Goal: Task Accomplishment & Management: Manage account settings

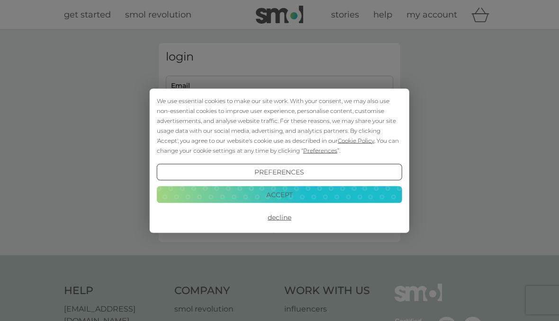
click at [345, 202] on button "Accept" at bounding box center [279, 195] width 245 height 17
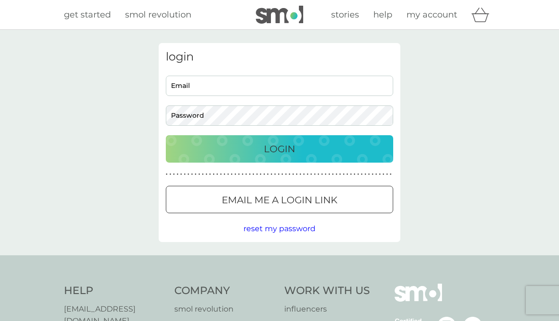
click at [322, 94] on input "Email" at bounding box center [279, 86] width 227 height 20
type input "sy"
click at [322, 89] on input "Email" at bounding box center [279, 86] width 227 height 20
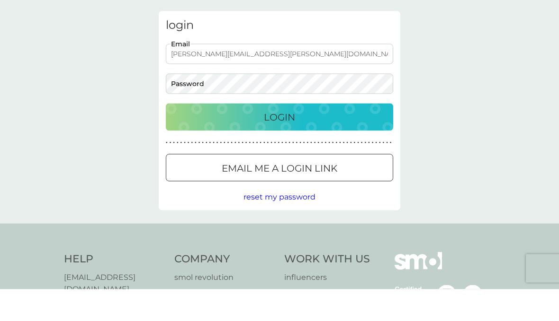
type input "[PERSON_NAME][EMAIL_ADDRESS][PERSON_NAME][DOMAIN_NAME]"
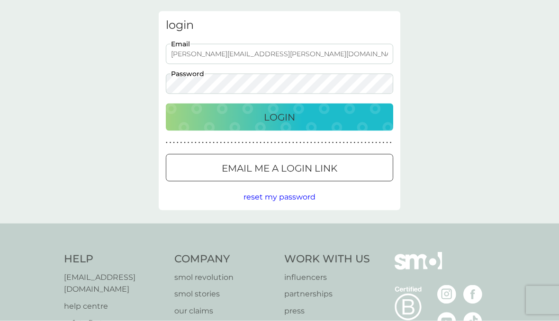
click at [363, 110] on div "Login" at bounding box center [279, 117] width 208 height 15
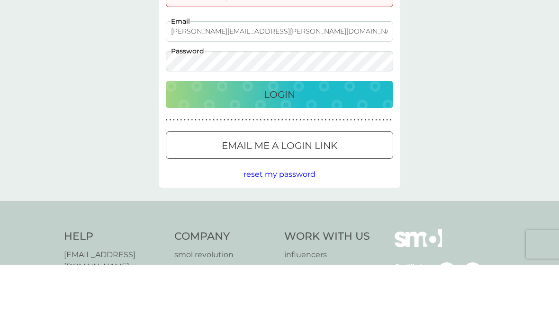
click at [359, 143] on div "Login" at bounding box center [279, 150] width 208 height 15
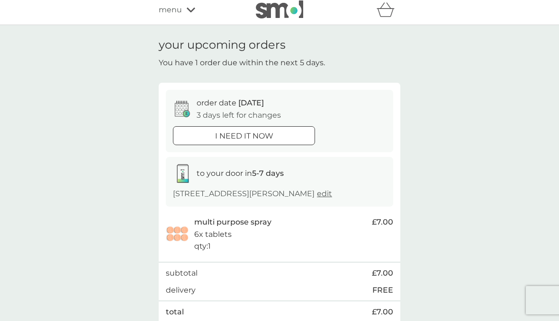
scroll to position [8, 0]
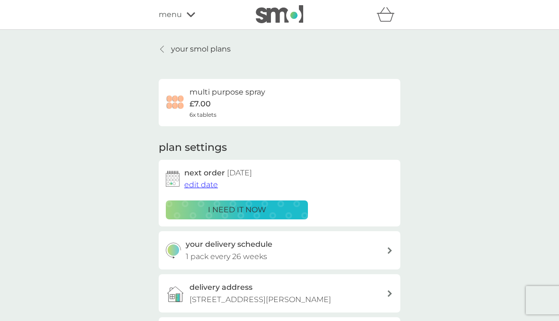
click at [382, 256] on div "your delivery schedule 1 pack every 26 weeks" at bounding box center [286, 251] width 201 height 24
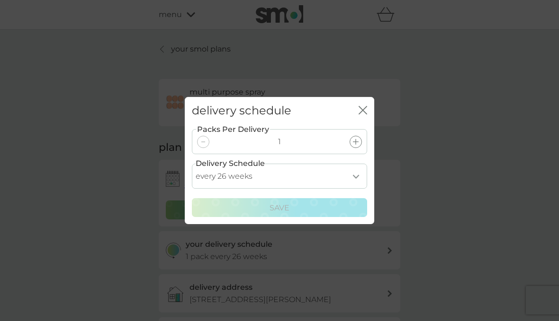
click at [354, 189] on select "every 1 week every 2 weeks every 3 weeks every 4 weeks every 5 weeks every 6 we…" at bounding box center [279, 176] width 175 height 25
select select "245"
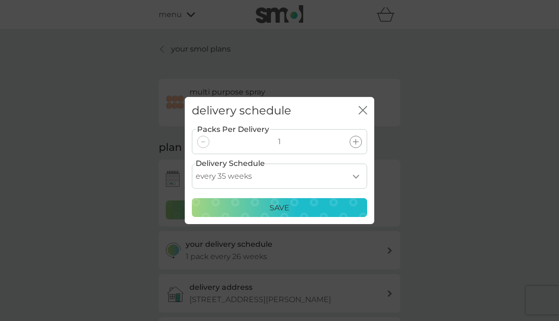
click at [337, 217] on button "Save" at bounding box center [279, 207] width 175 height 19
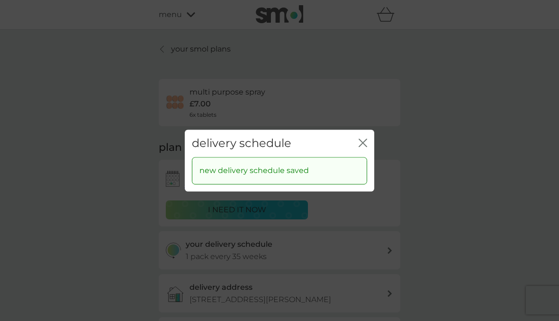
click at [362, 158] on div "delivery schedule close" at bounding box center [279, 144] width 189 height 28
click at [360, 158] on div "delivery schedule close" at bounding box center [279, 144] width 189 height 28
click at [359, 158] on div "delivery schedule close" at bounding box center [279, 144] width 189 height 28
click at [361, 158] on div "delivery schedule close" at bounding box center [279, 144] width 189 height 28
click at [363, 158] on div "delivery schedule close" at bounding box center [279, 144] width 189 height 28
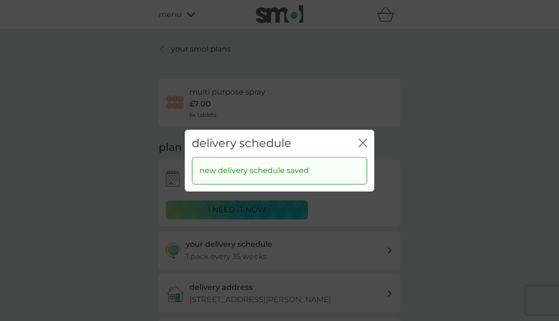
click at [359, 149] on button "close" at bounding box center [362, 144] width 9 height 10
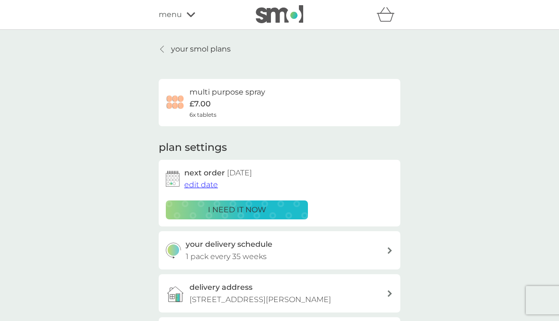
click at [201, 188] on span "edit date" at bounding box center [201, 184] width 34 height 9
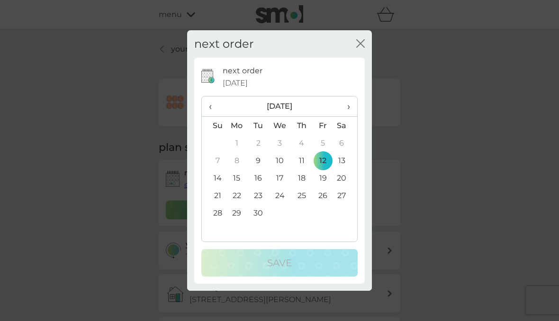
click at [358, 49] on button "close" at bounding box center [360, 44] width 9 height 10
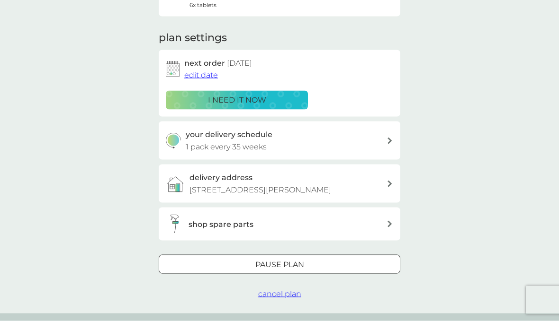
scroll to position [110, 0]
click at [287, 263] on div at bounding box center [279, 265] width 34 height 10
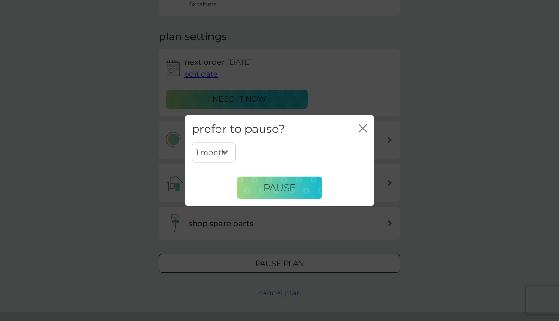
click at [223, 163] on select "1 month 2 months 3 months 4 months 5 months 6 months" at bounding box center [214, 153] width 44 height 20
select select "4"
click at [299, 199] on button "Pause" at bounding box center [279, 188] width 85 height 23
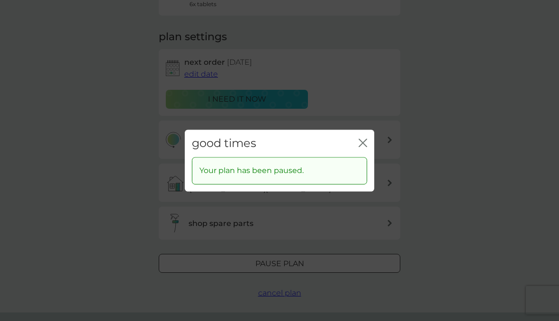
click at [362, 149] on button "close" at bounding box center [362, 144] width 9 height 10
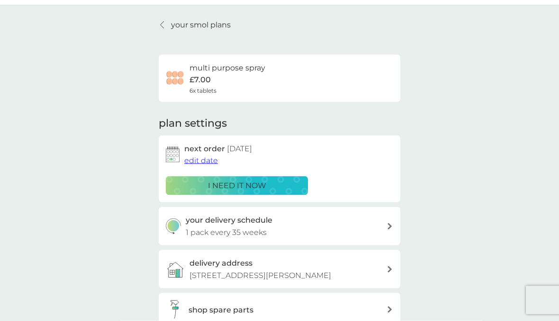
scroll to position [0, 0]
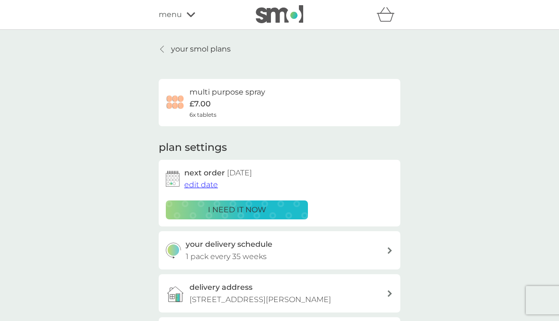
click at [169, 49] on link "your smol plans" at bounding box center [195, 49] width 72 height 12
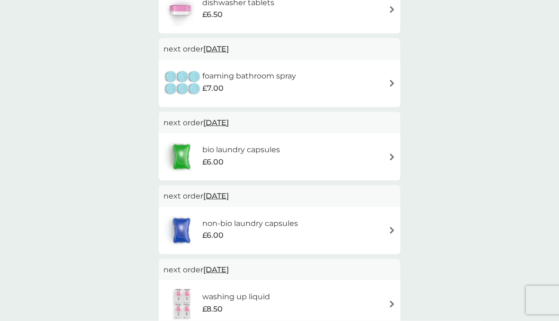
scroll to position [224, 0]
click at [384, 87] on div "foaming bathroom spray £7.00" at bounding box center [279, 83] width 232 height 33
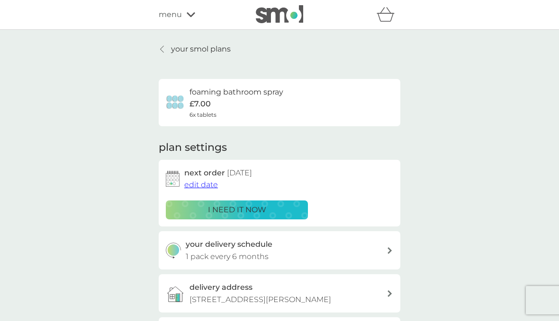
click at [441, 166] on div "your smol plans foaming bathroom spray £7.00 6x tablets plan settings next orde…" at bounding box center [279, 227] width 559 height 394
click at [164, 50] on div at bounding box center [162, 49] width 7 height 8
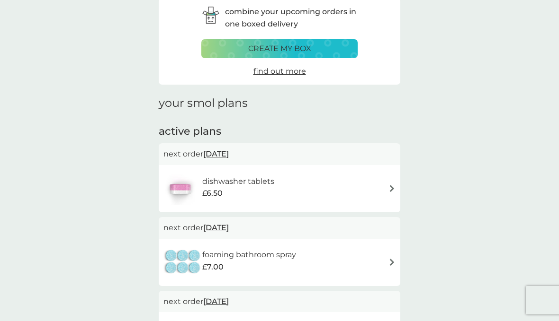
scroll to position [46, 0]
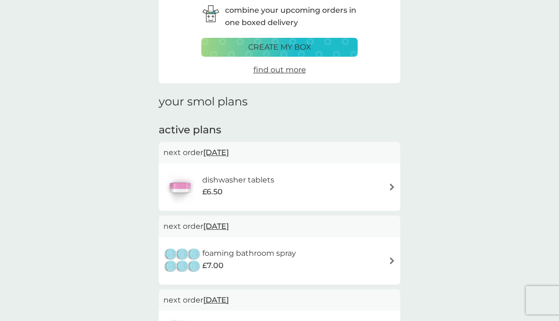
click at [387, 189] on div "dishwasher tablets £6.50" at bounding box center [279, 187] width 232 height 33
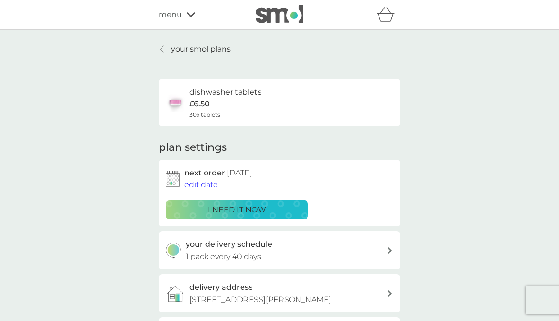
click at [160, 55] on div "your smol plans dishwasher tablets £6.50 30x tablets plan settings next order 1…" at bounding box center [279, 255] width 241 height 425
click at [166, 52] on link "your smol plans" at bounding box center [195, 49] width 72 height 12
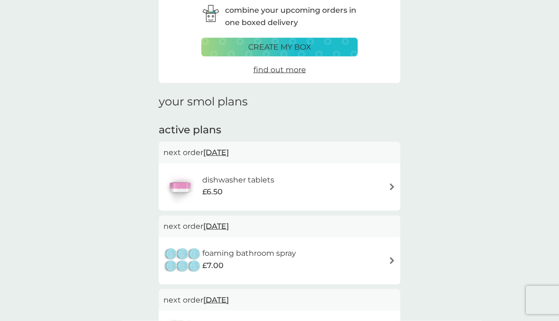
scroll to position [52, 0]
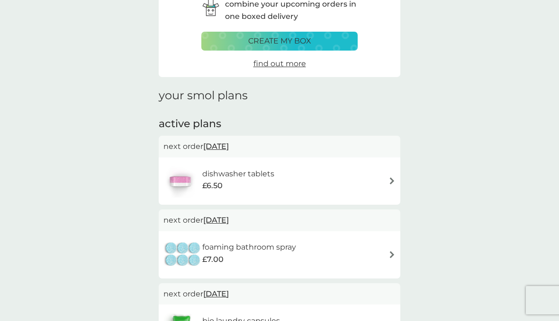
click at [383, 255] on div "foaming bathroom spray £7.00" at bounding box center [279, 255] width 232 height 33
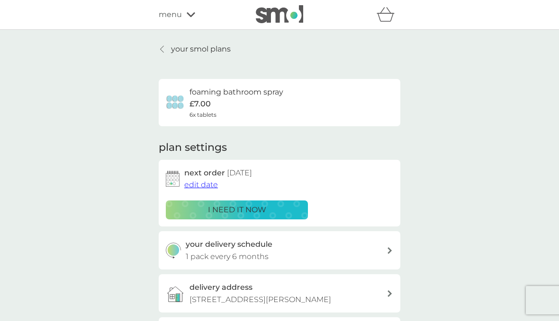
click at [165, 47] on div at bounding box center [162, 49] width 7 height 8
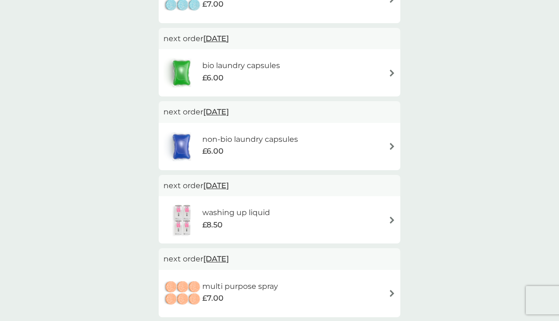
scroll to position [308, 0]
click at [389, 221] on div "washing up liquid £8.50" at bounding box center [279, 220] width 232 height 33
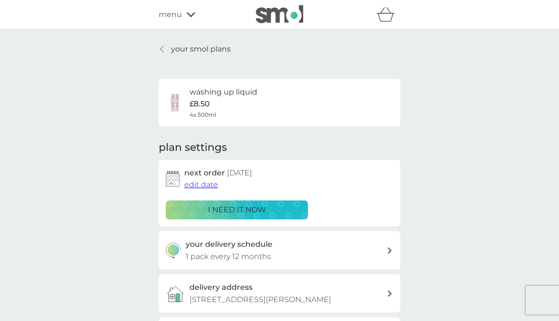
click at [409, 248] on div "your smol plans washing up liquid £8.50 4x 500ml plan settings next order 1 Nov…" at bounding box center [279, 227] width 559 height 394
click at [166, 52] on div at bounding box center [162, 49] width 7 height 8
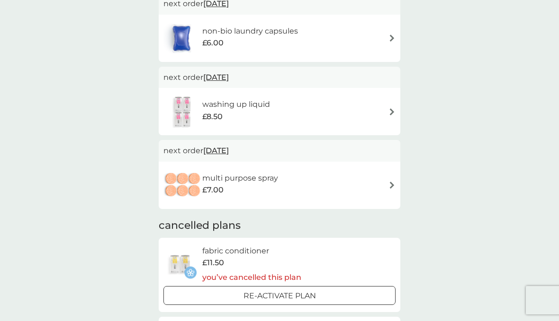
scroll to position [415, 0]
click at [390, 184] on img at bounding box center [391, 186] width 7 height 7
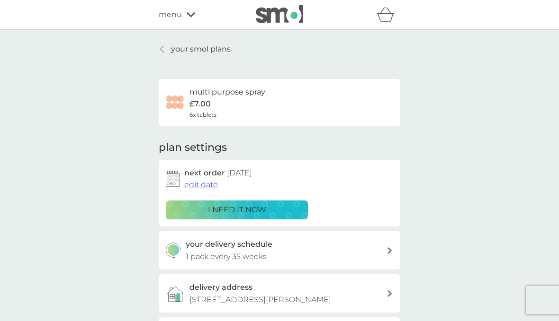
click at [387, 249] on icon at bounding box center [389, 251] width 5 height 7
select select "245"
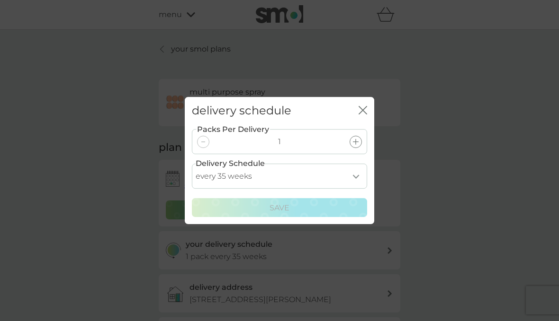
click at [362, 180] on select "every 1 week every 2 weeks every 3 weeks every 4 weeks every 5 weeks every 6 we…" at bounding box center [279, 176] width 175 height 25
click at [450, 184] on div "delivery schedule close Packs Per Delivery 1 Delivery Schedule every 1 week eve…" at bounding box center [279, 160] width 559 height 321
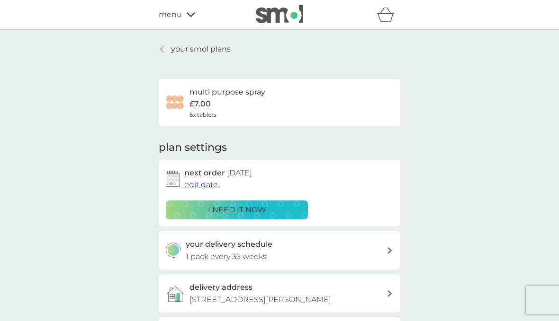
click at [167, 53] on link "your smol plans" at bounding box center [195, 49] width 72 height 12
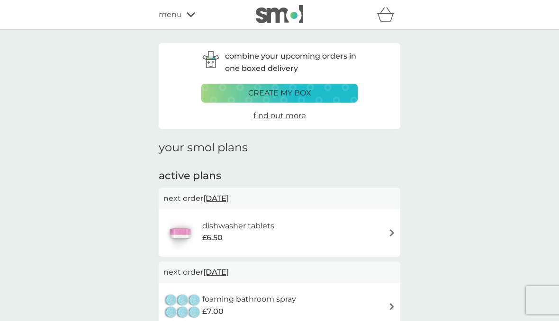
click at [193, 18] on div "menu" at bounding box center [199, 15] width 80 height 12
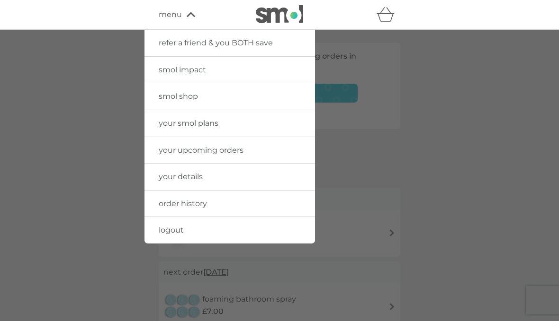
click at [265, 236] on link "logout" at bounding box center [229, 230] width 170 height 27
